Goal: Check status

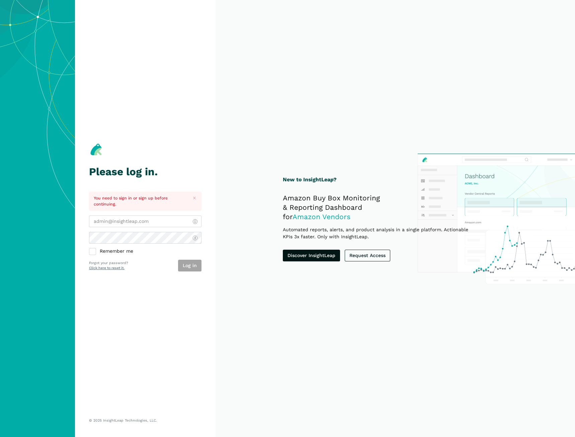
type input "[EMAIL_ADDRESS][DOMAIN_NAME]"
click at [193, 267] on div "Log in" at bounding box center [189, 266] width 23 height 12
click at [191, 266] on button "Log in" at bounding box center [189, 266] width 23 height 12
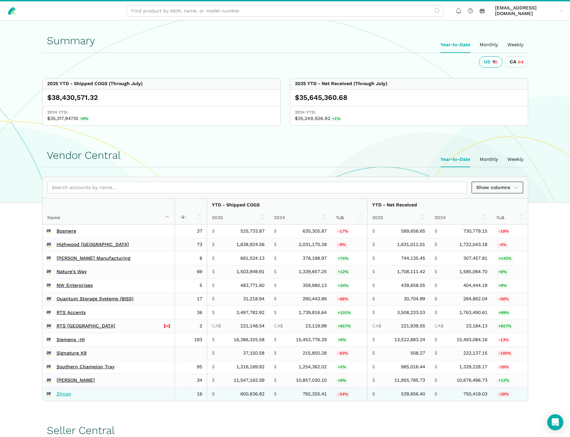
click at [66, 396] on link "Zircon" at bounding box center [64, 394] width 15 height 6
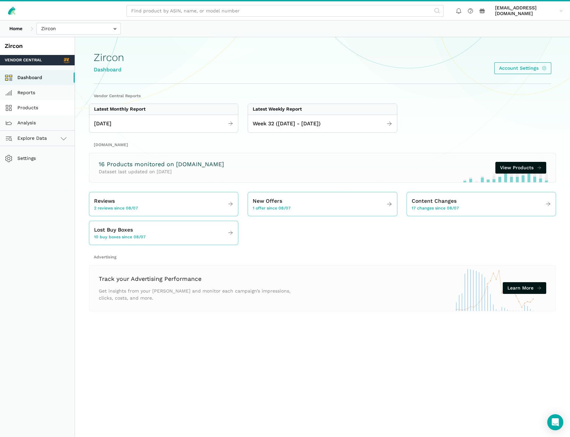
click at [39, 107] on link "Products" at bounding box center [37, 107] width 75 height 15
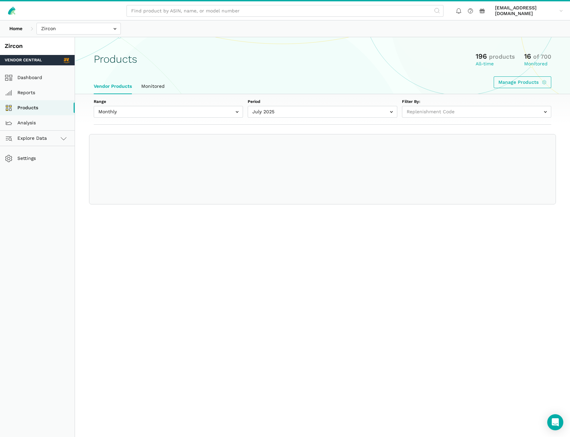
select select
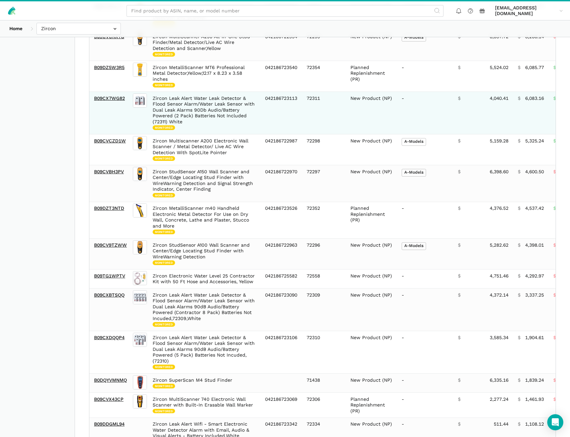
scroll to position [201, 0]
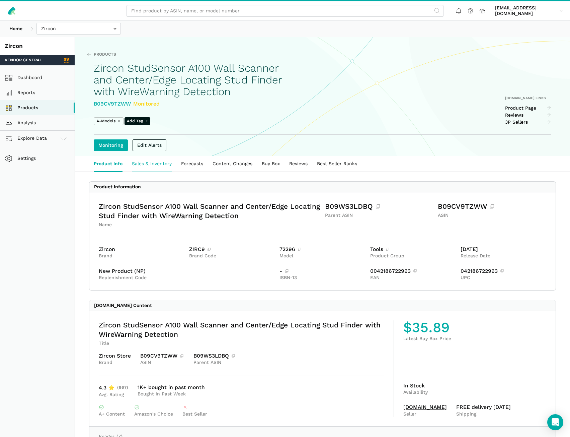
click at [155, 158] on link "Sales & Inventory" at bounding box center [151, 163] width 49 height 15
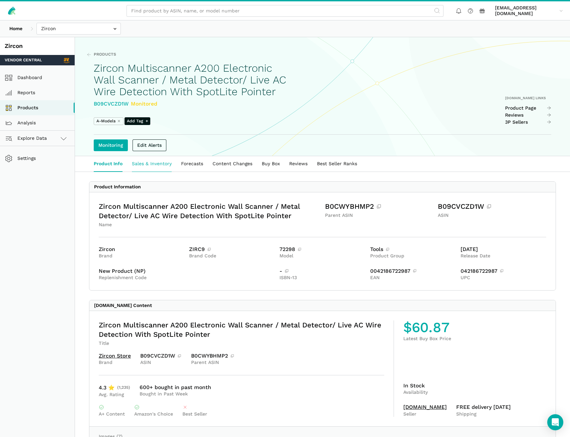
click at [159, 171] on link "Sales & Inventory" at bounding box center [151, 163] width 49 height 15
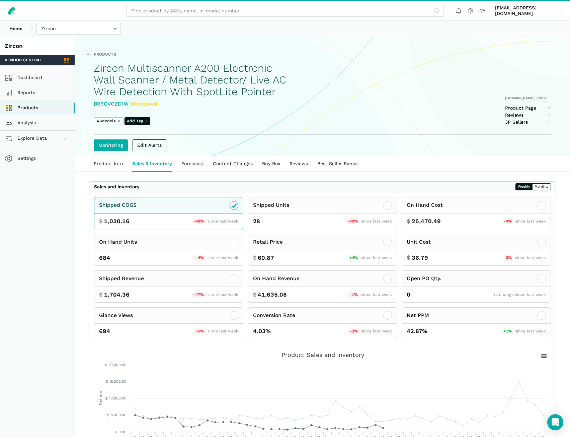
scroll to position [33, 0]
